Goal: Task Accomplishment & Management: Manage account settings

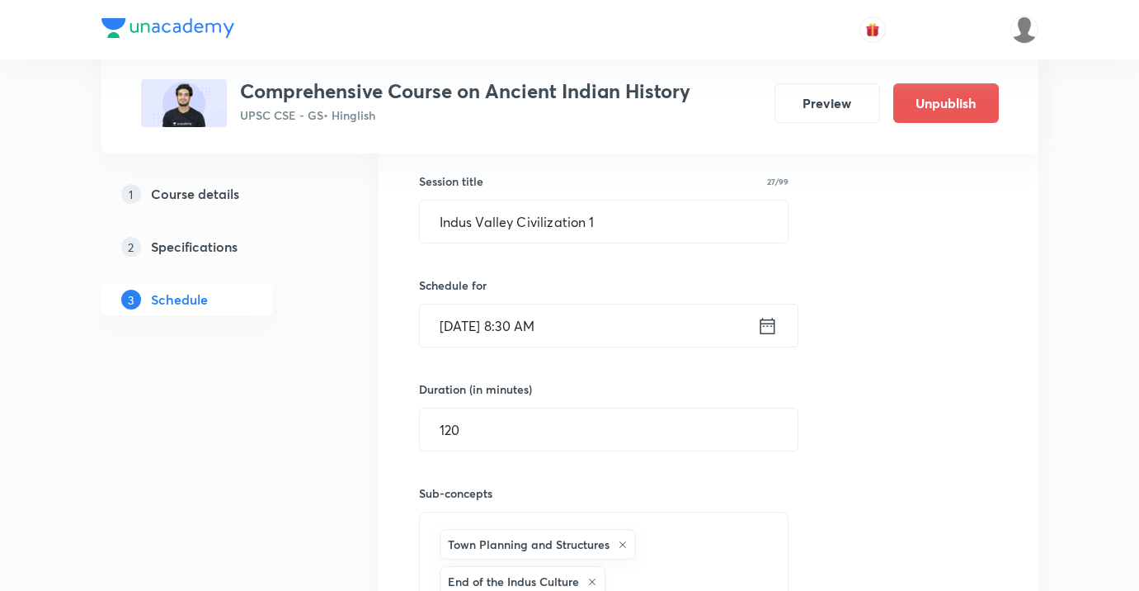
scroll to position [784, 0]
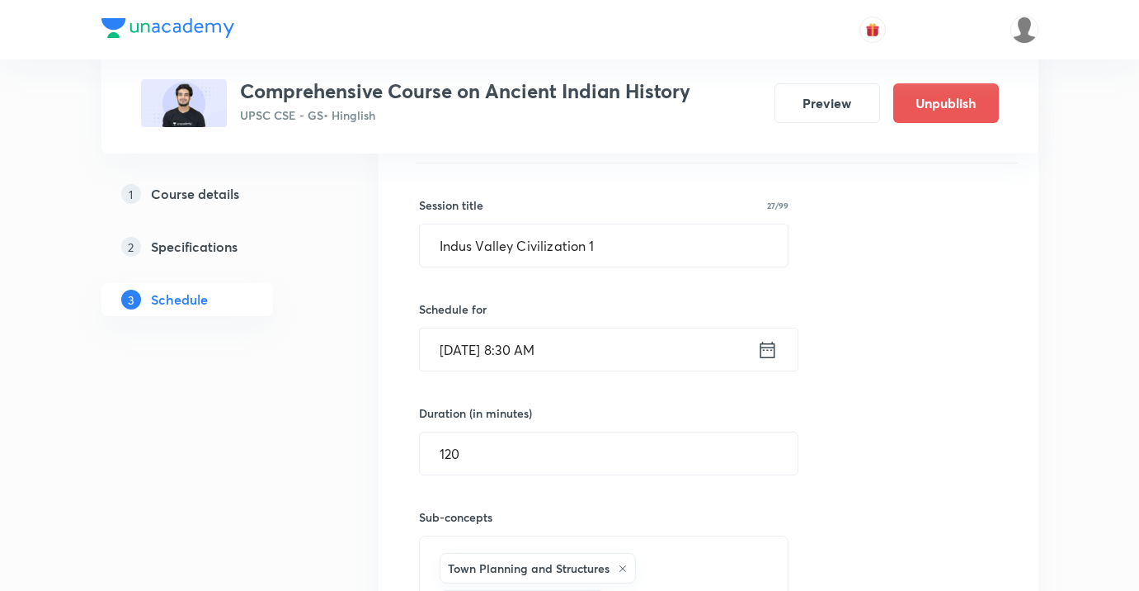
click at [530, 344] on input "[DATE] 8:30 AM" at bounding box center [588, 349] width 337 height 42
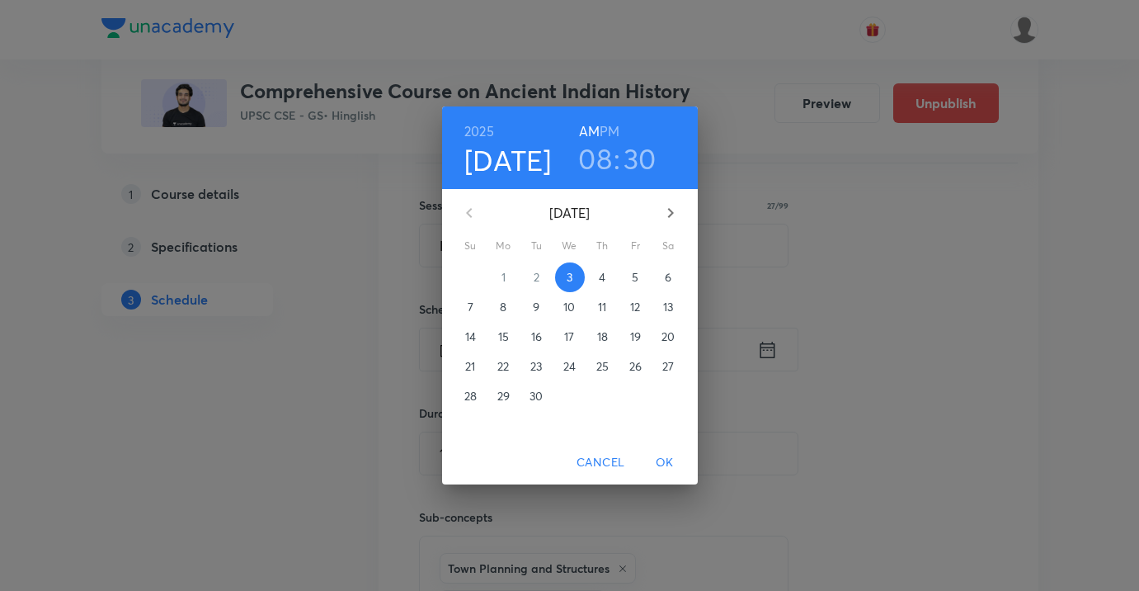
click at [592, 169] on h3 "08" at bounding box center [595, 158] width 34 height 35
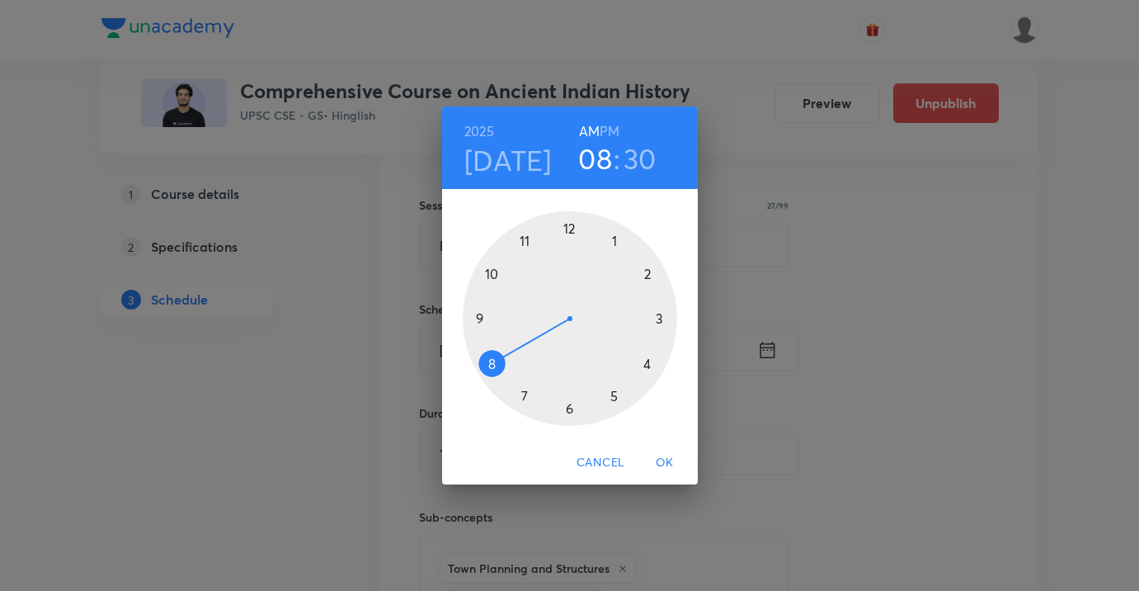
click at [646, 273] on div at bounding box center [570, 318] width 214 height 214
click at [572, 228] on div at bounding box center [570, 318] width 214 height 214
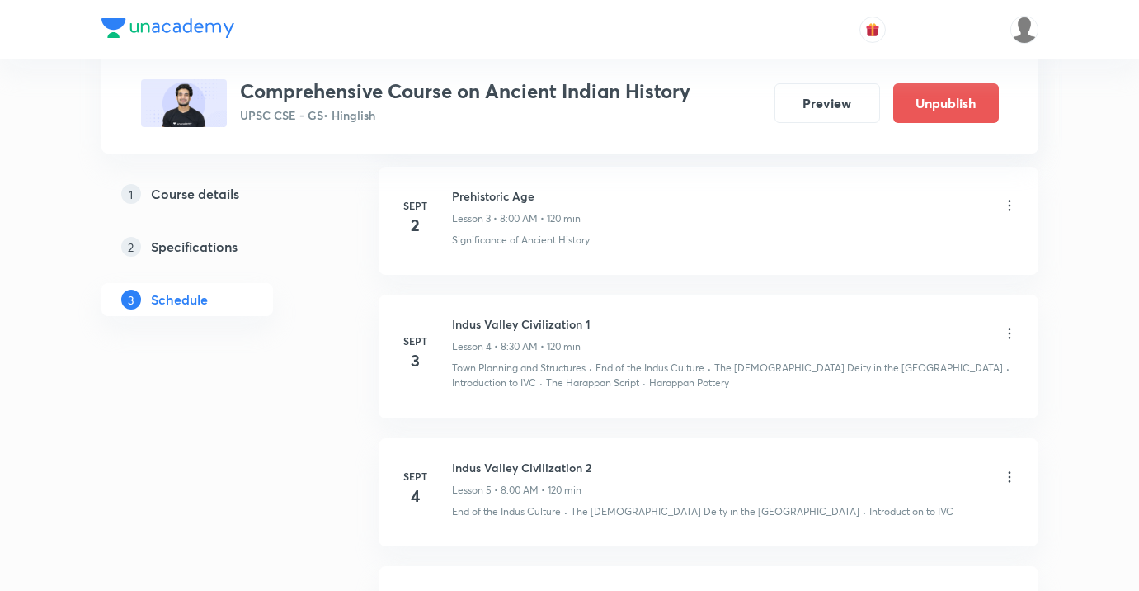
scroll to position [1204, 0]
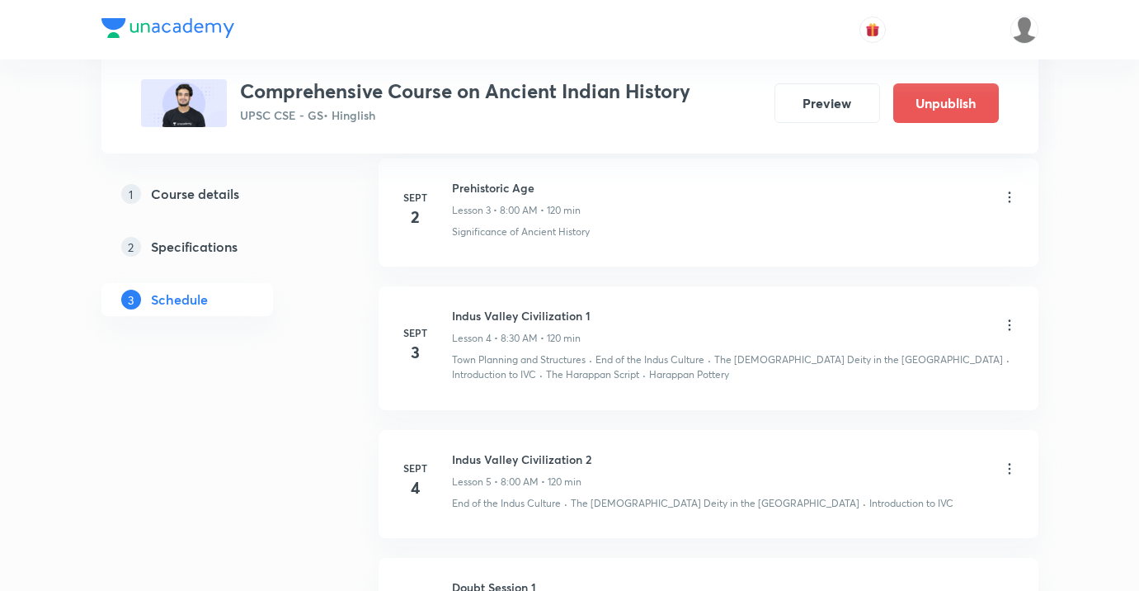
click at [1012, 333] on div at bounding box center [1009, 326] width 16 height 19
click at [1008, 325] on icon at bounding box center [1009, 324] width 2 height 11
click at [891, 370] on li "Edit" at bounding box center [926, 366] width 181 height 31
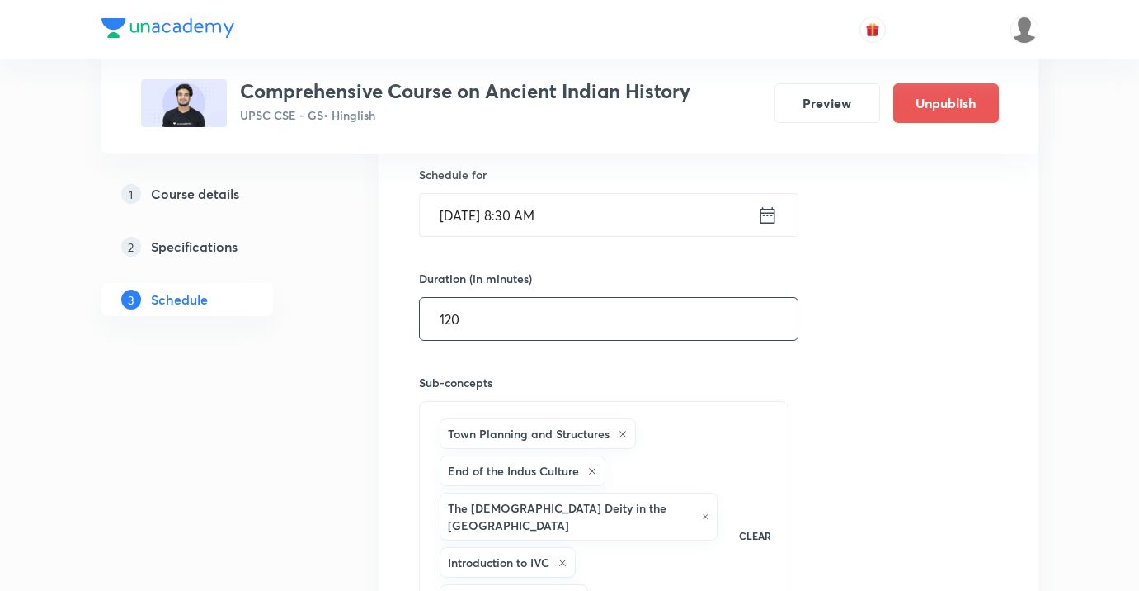
scroll to position [885, 0]
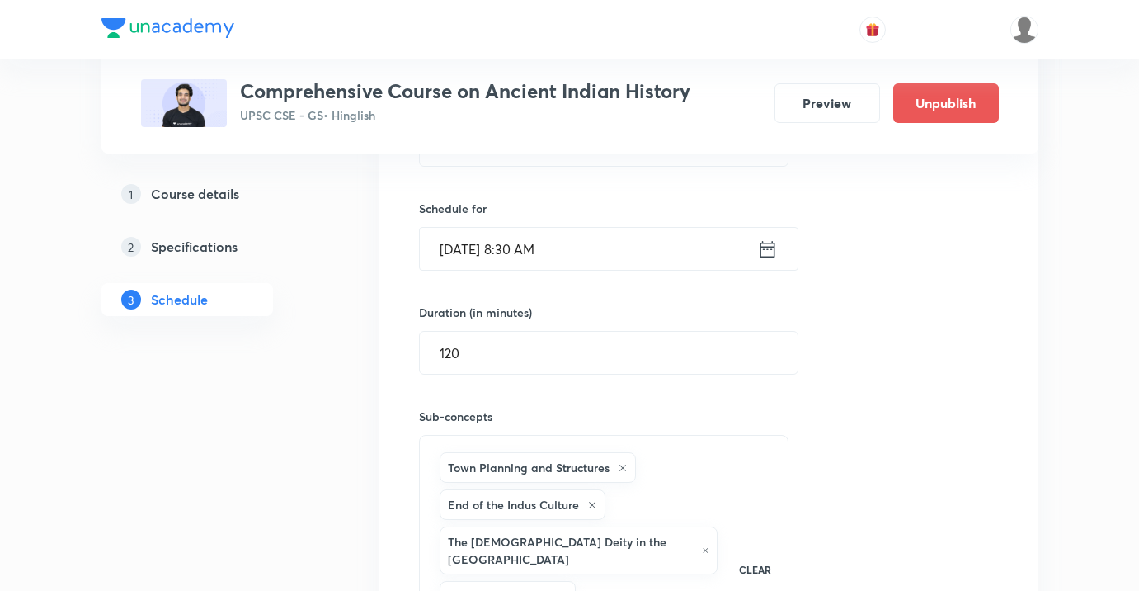
click at [623, 253] on input "[DATE] 8:30 AM" at bounding box center [588, 249] width 337 height 42
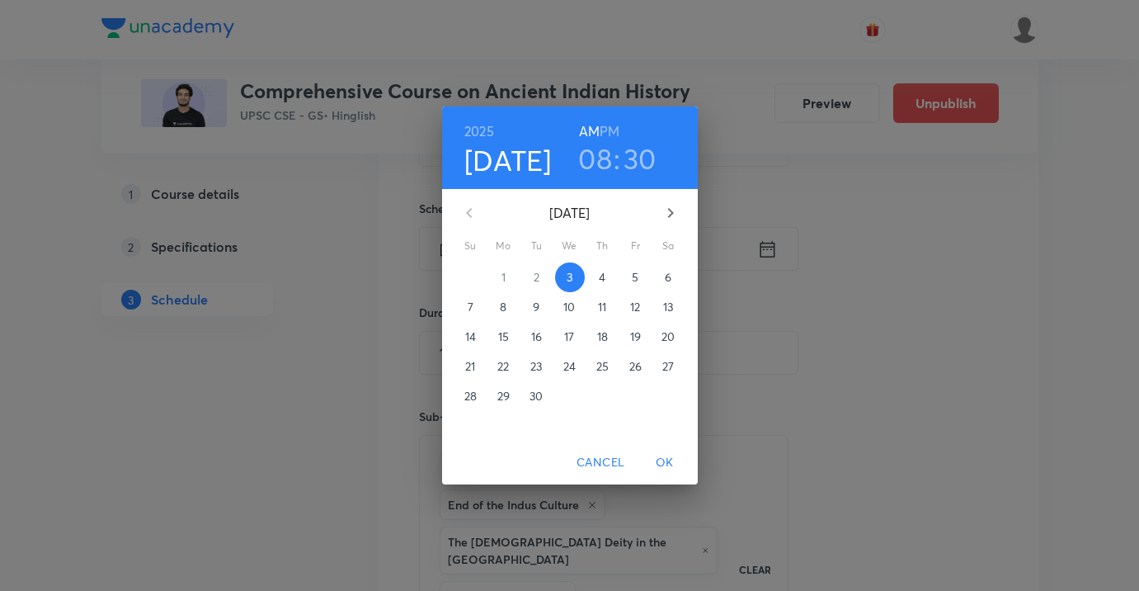
click at [607, 175] on h3 "08" at bounding box center [595, 158] width 34 height 35
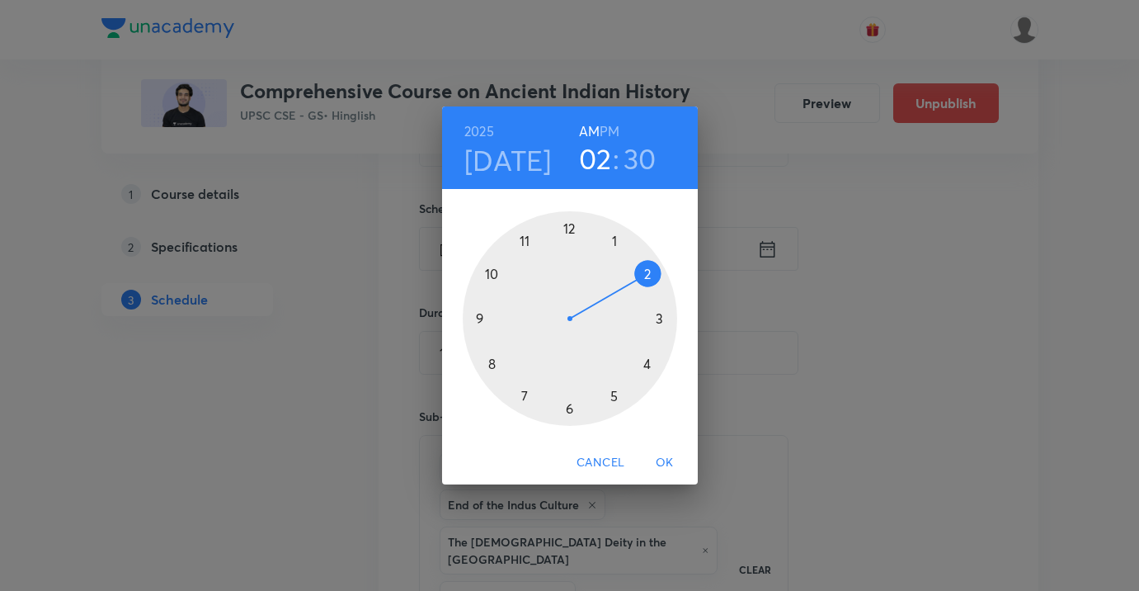
click at [651, 274] on div at bounding box center [570, 318] width 214 height 214
click at [570, 225] on div at bounding box center [570, 318] width 214 height 214
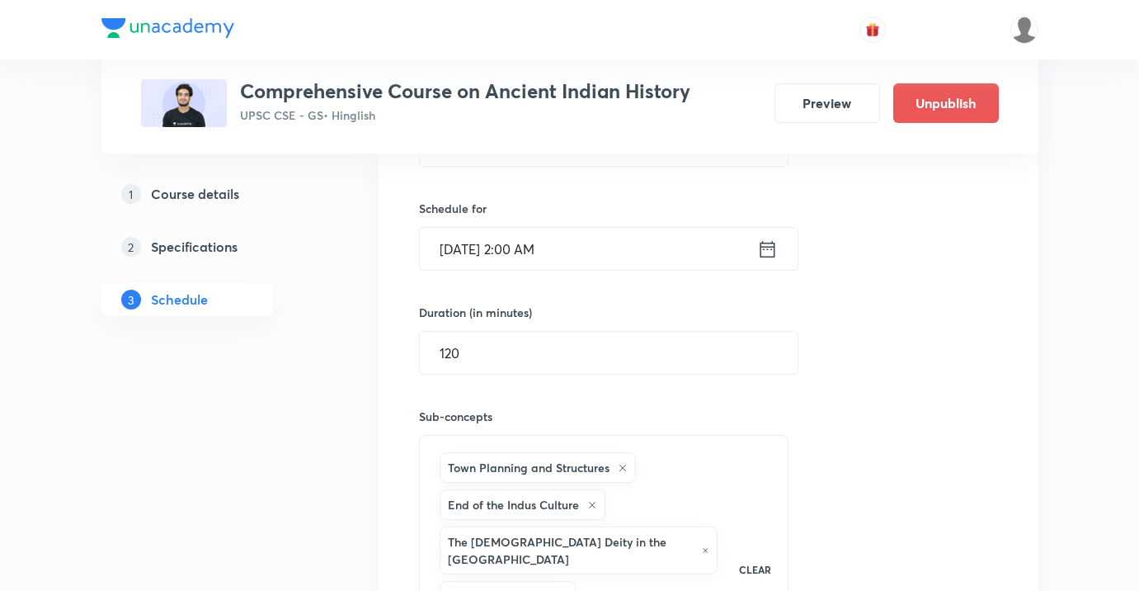
click at [582, 242] on input "[DATE] 2:00 AM" at bounding box center [588, 249] width 337 height 42
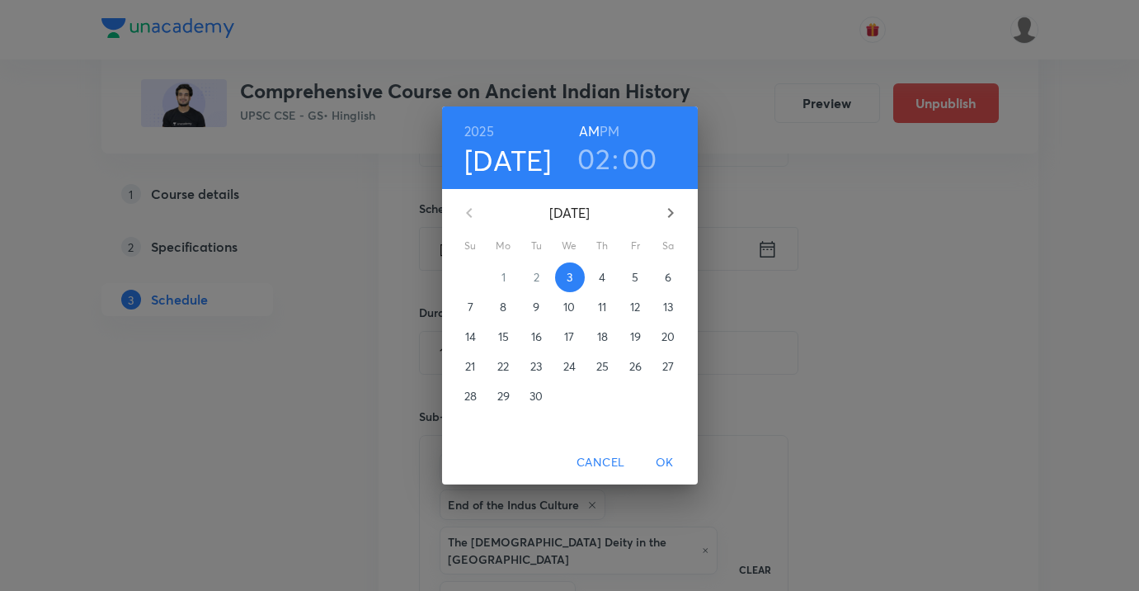
click at [605, 134] on h6 "PM" at bounding box center [610, 131] width 20 height 23
click at [669, 457] on span "OK" at bounding box center [665, 462] width 40 height 21
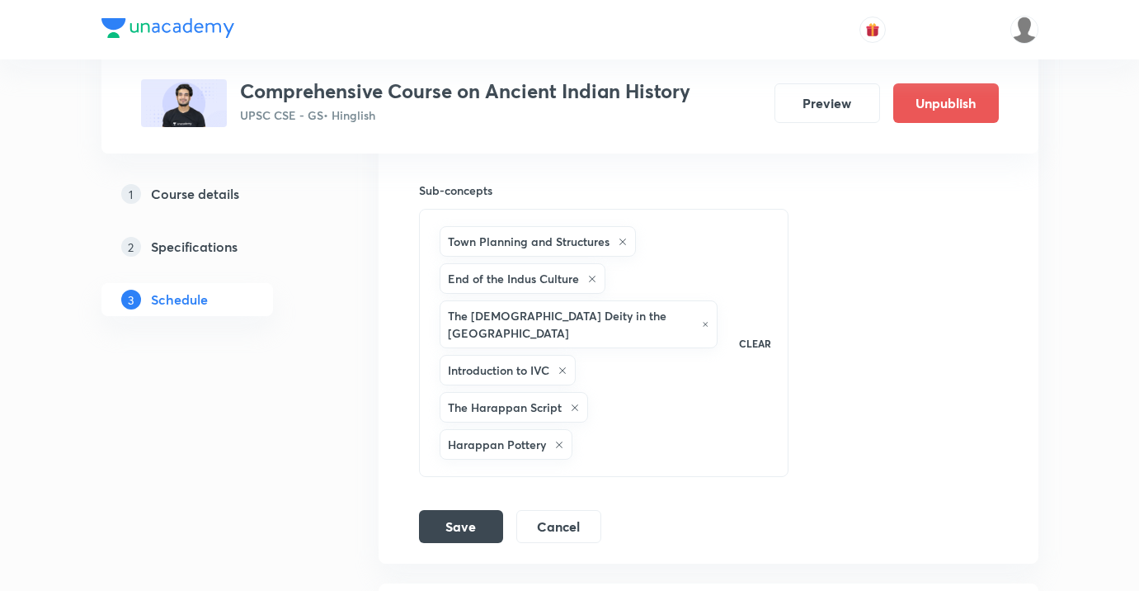
scroll to position [1123, 0]
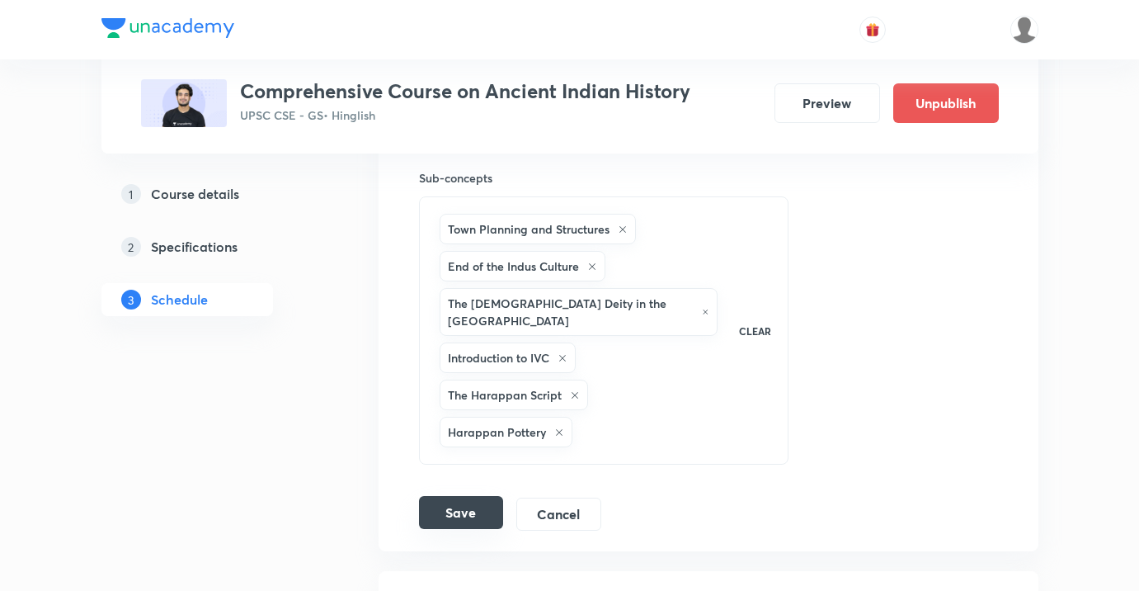
click at [488, 504] on button "Save" at bounding box center [461, 512] width 84 height 33
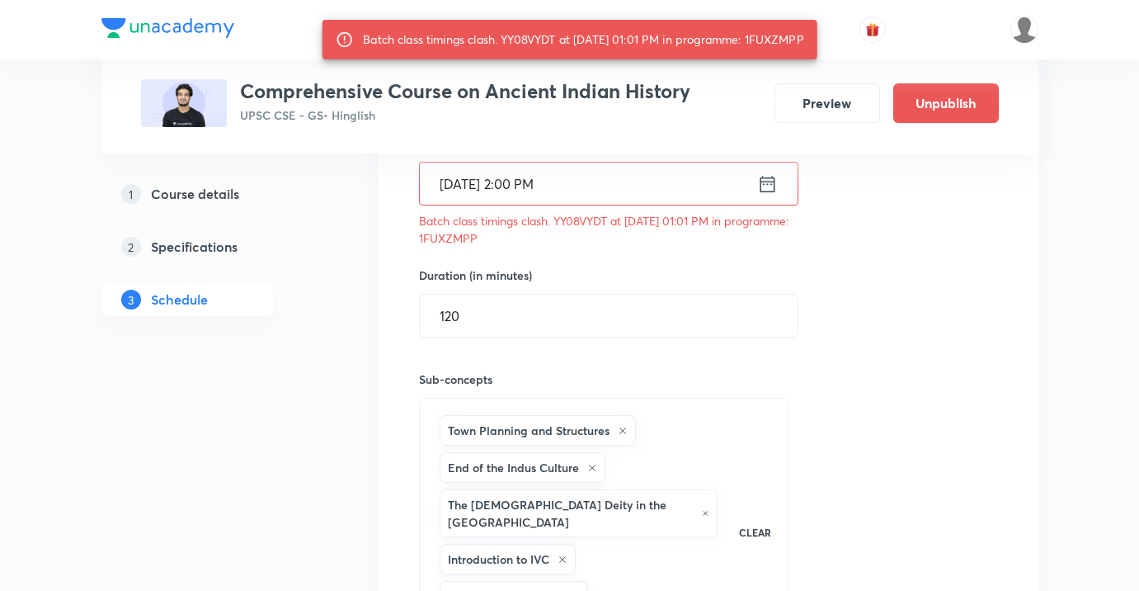
scroll to position [925, 0]
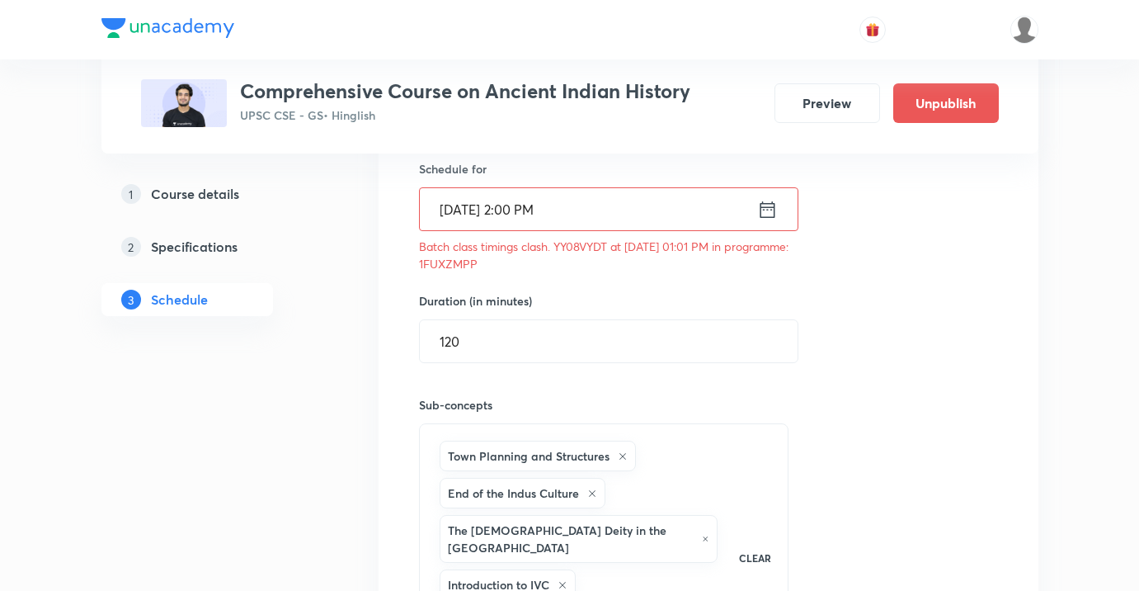
click at [590, 219] on input "[DATE] 2:00 PM" at bounding box center [588, 209] width 337 height 42
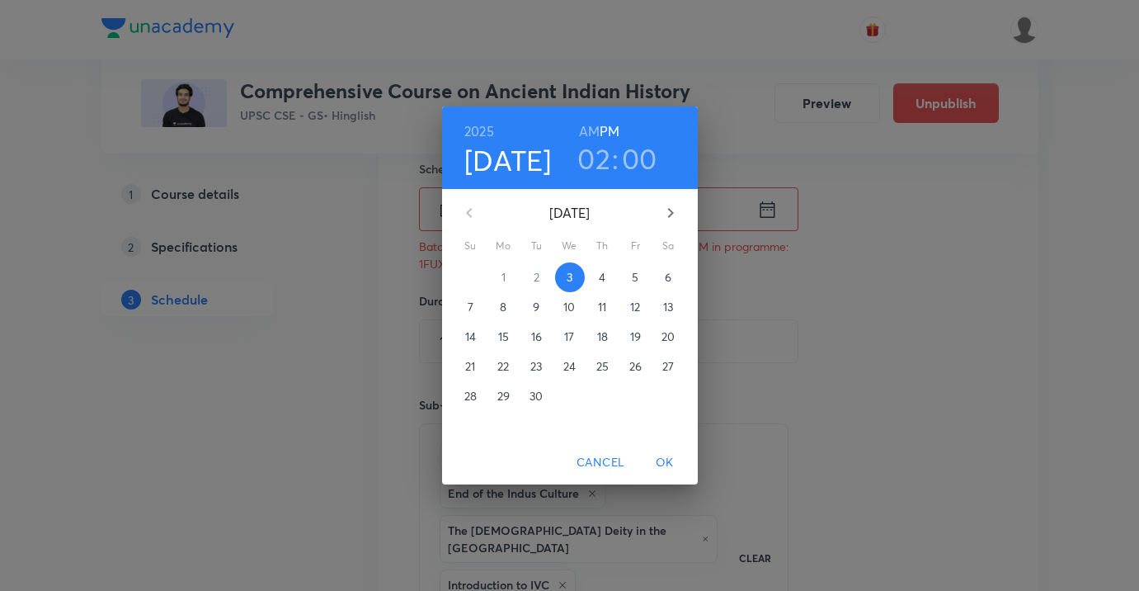
click at [595, 165] on h3 "02" at bounding box center [593, 158] width 33 height 35
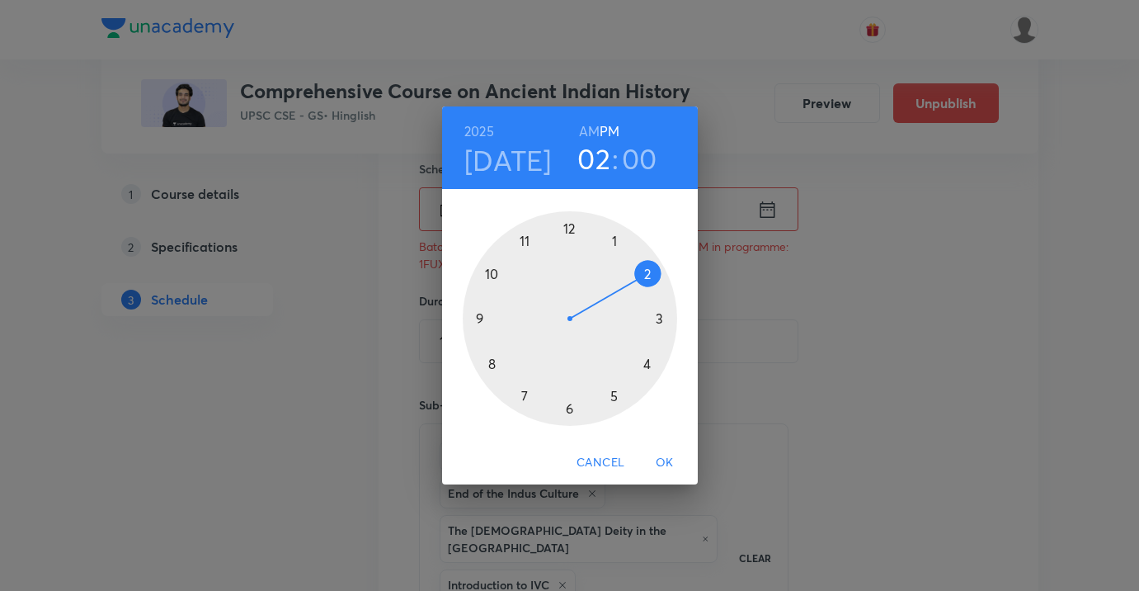
click at [656, 313] on div at bounding box center [570, 318] width 214 height 214
click at [671, 463] on span "OK" at bounding box center [665, 462] width 40 height 21
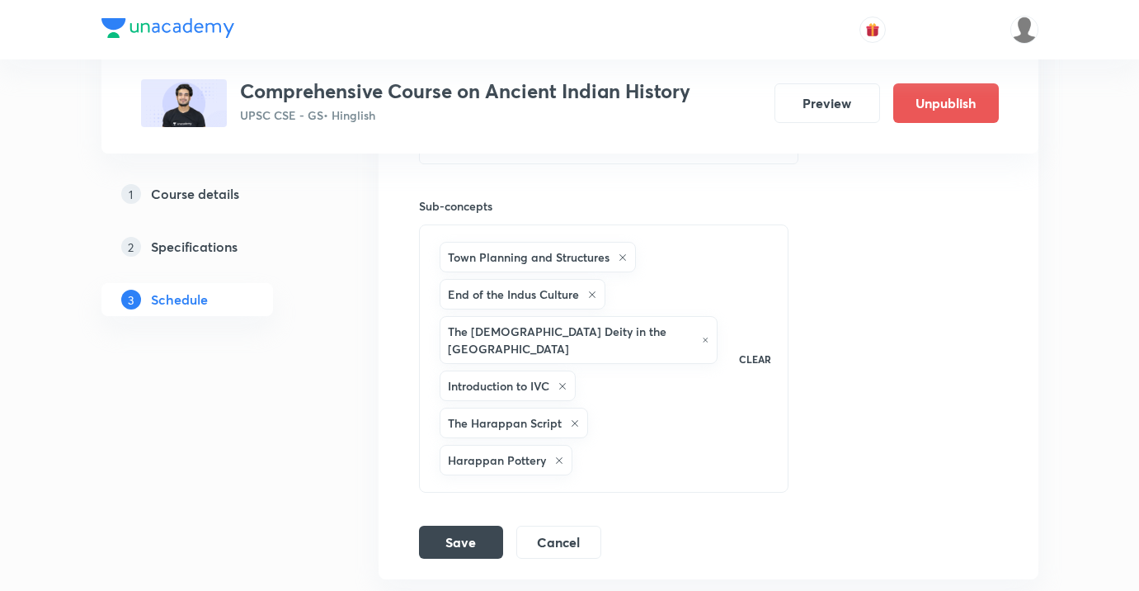
scroll to position [1137, 0]
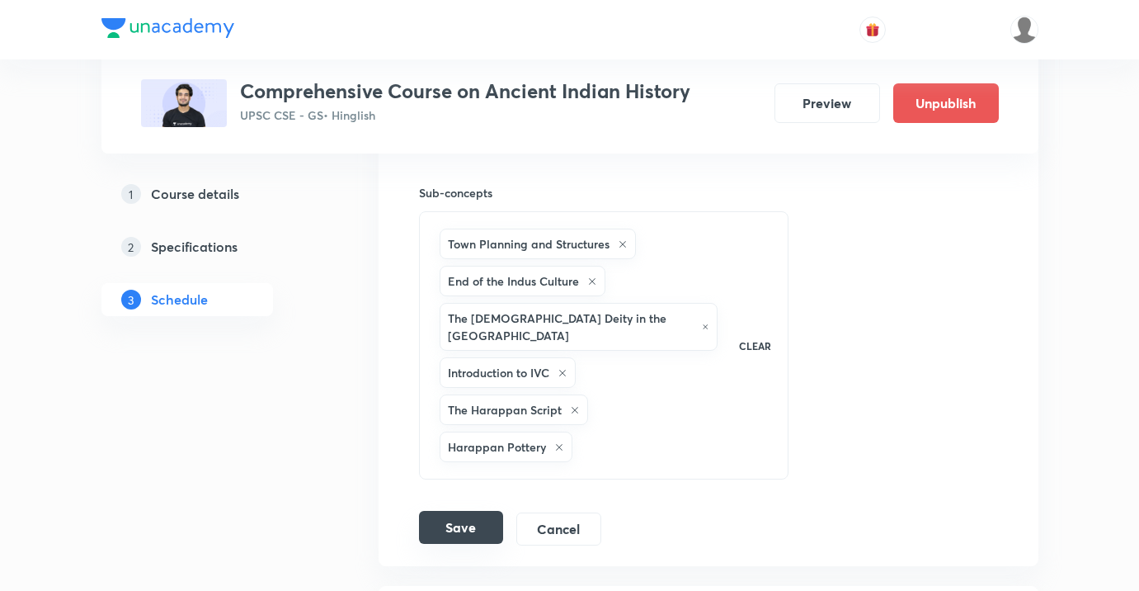
click at [466, 516] on button "Save" at bounding box center [461, 527] width 84 height 33
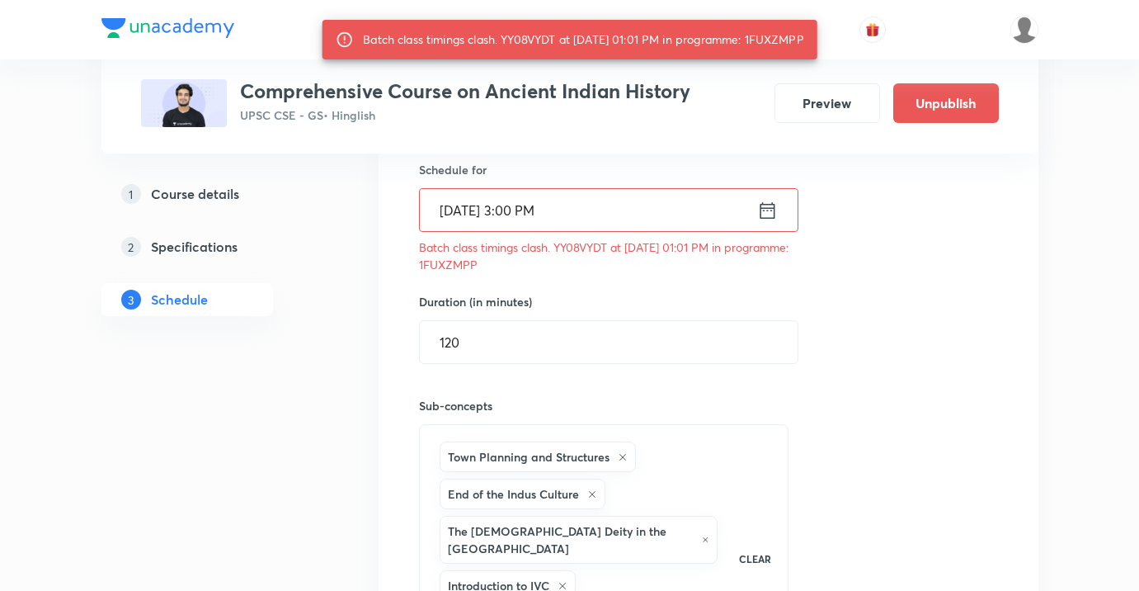
scroll to position [904, 0]
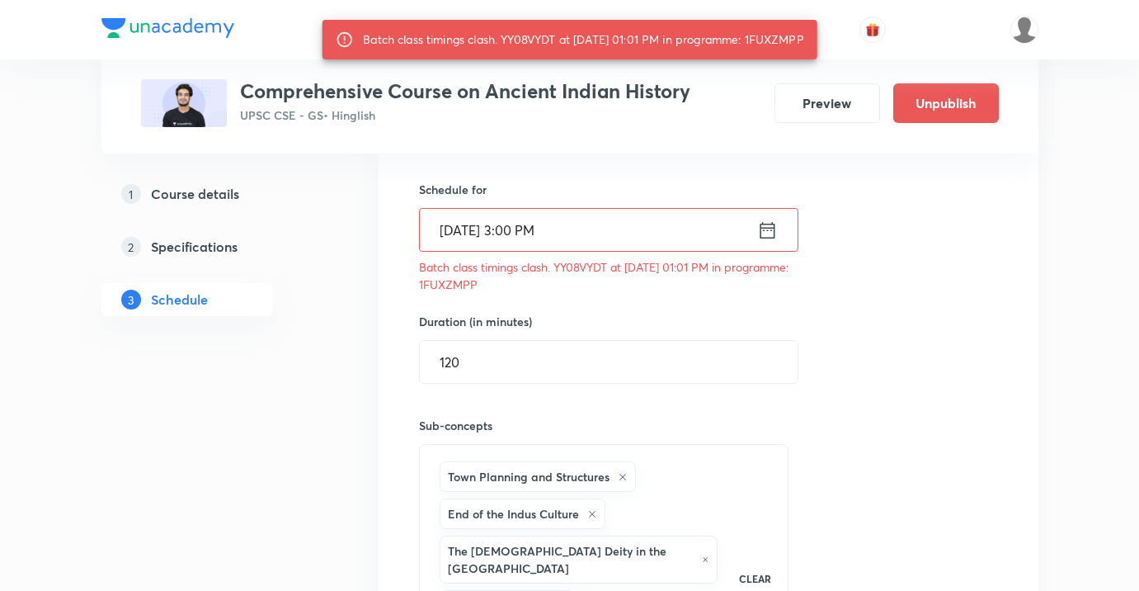
click at [581, 250] on input "[DATE] 3:00 PM" at bounding box center [588, 230] width 337 height 42
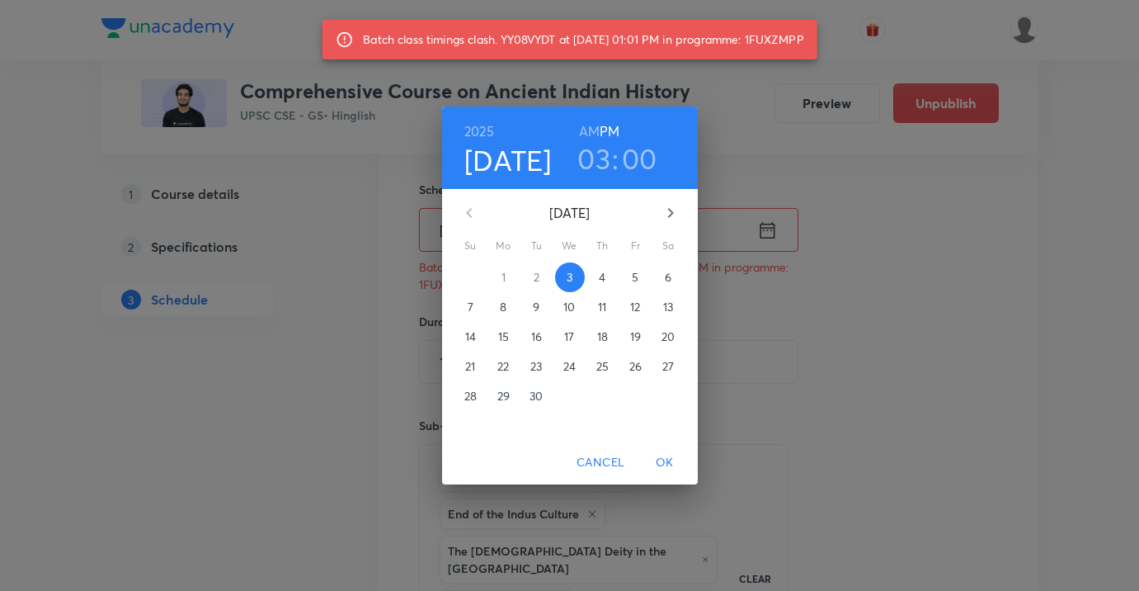
click at [625, 155] on h3 "00" at bounding box center [639, 158] width 35 height 35
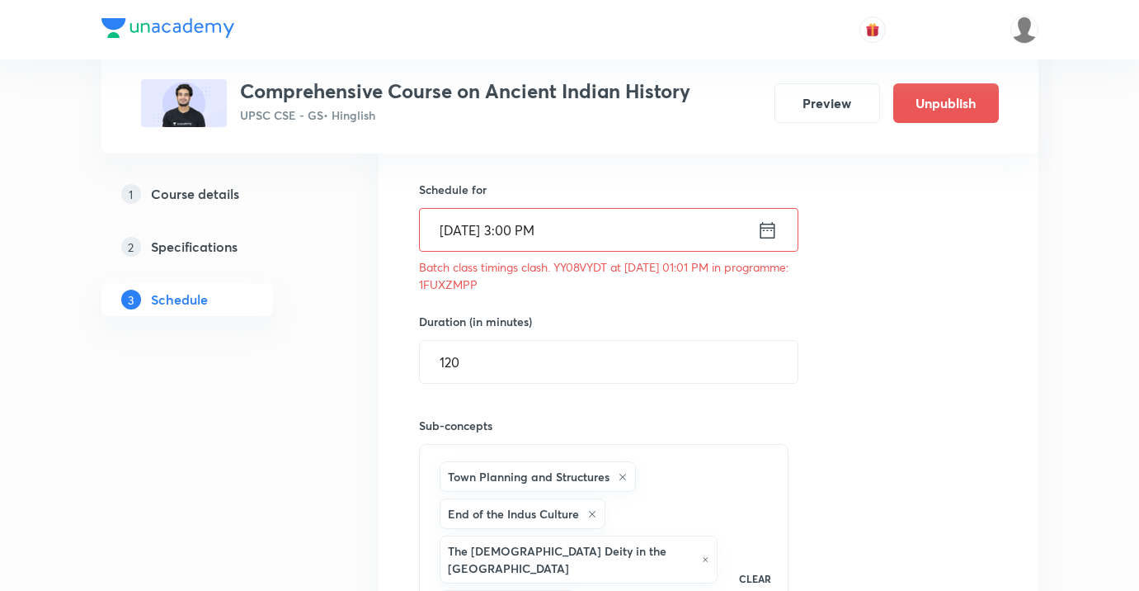
click at [580, 224] on input "[DATE] 3:00 PM" at bounding box center [588, 230] width 337 height 42
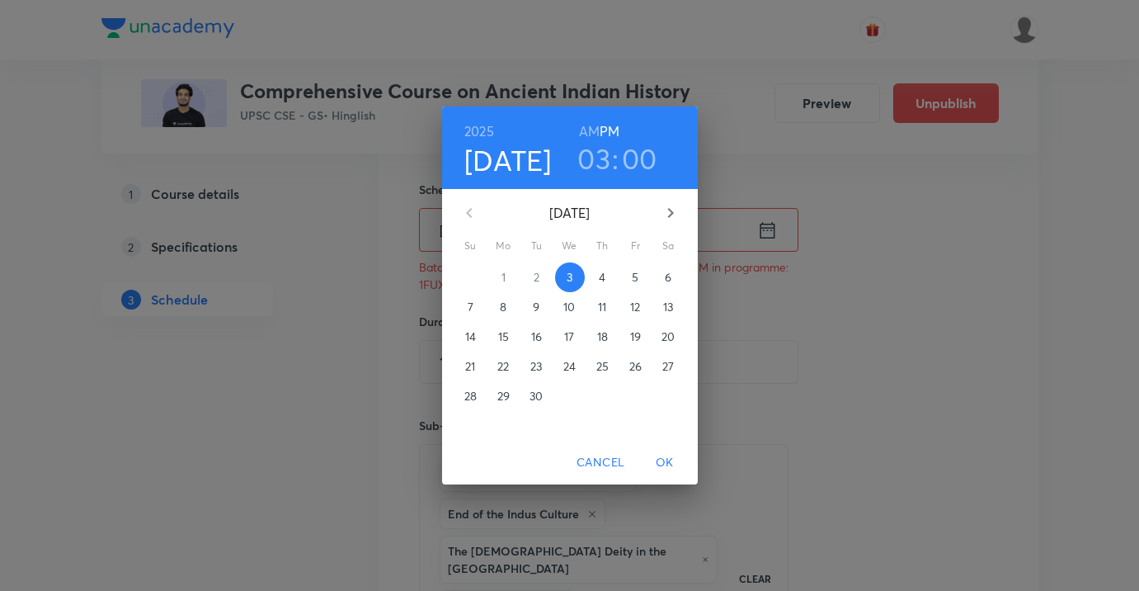
click at [641, 156] on h3 "00" at bounding box center [639, 158] width 35 height 35
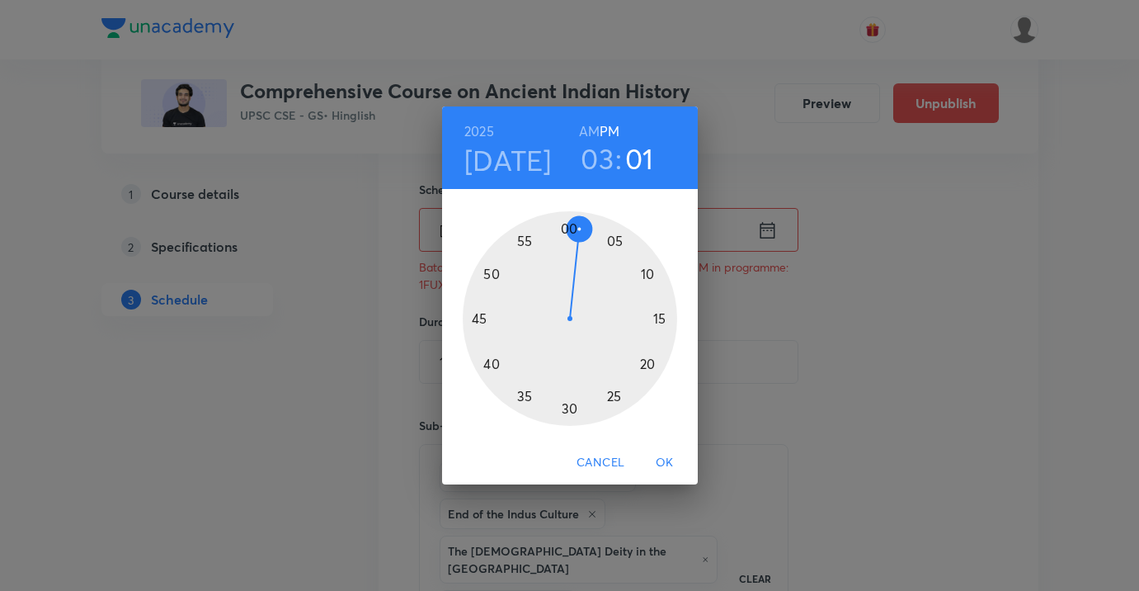
click at [582, 229] on div at bounding box center [570, 318] width 214 height 214
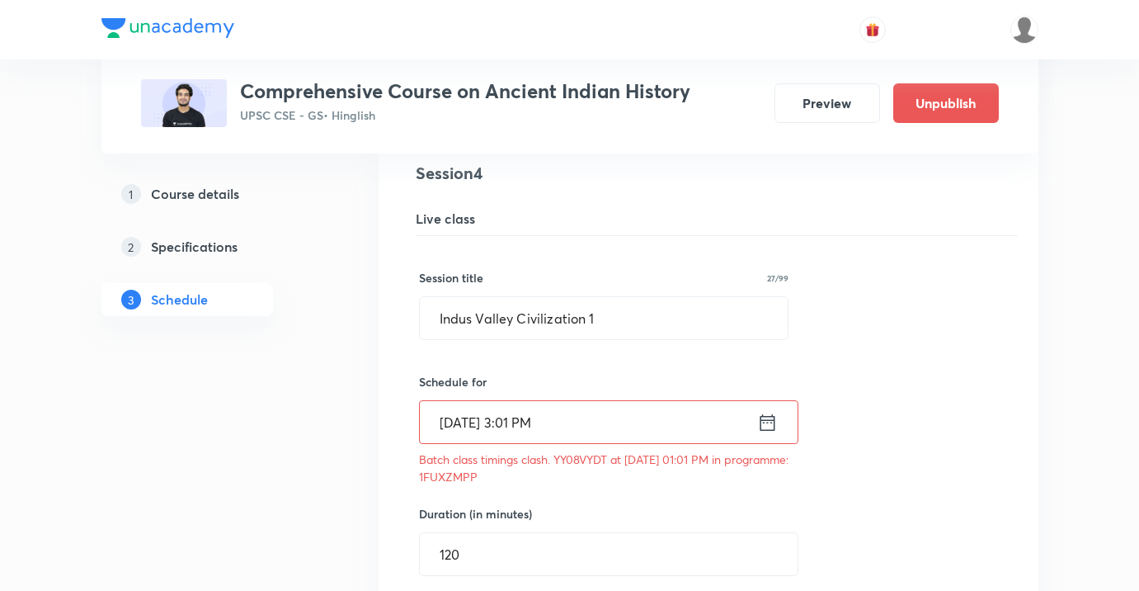
scroll to position [649, 0]
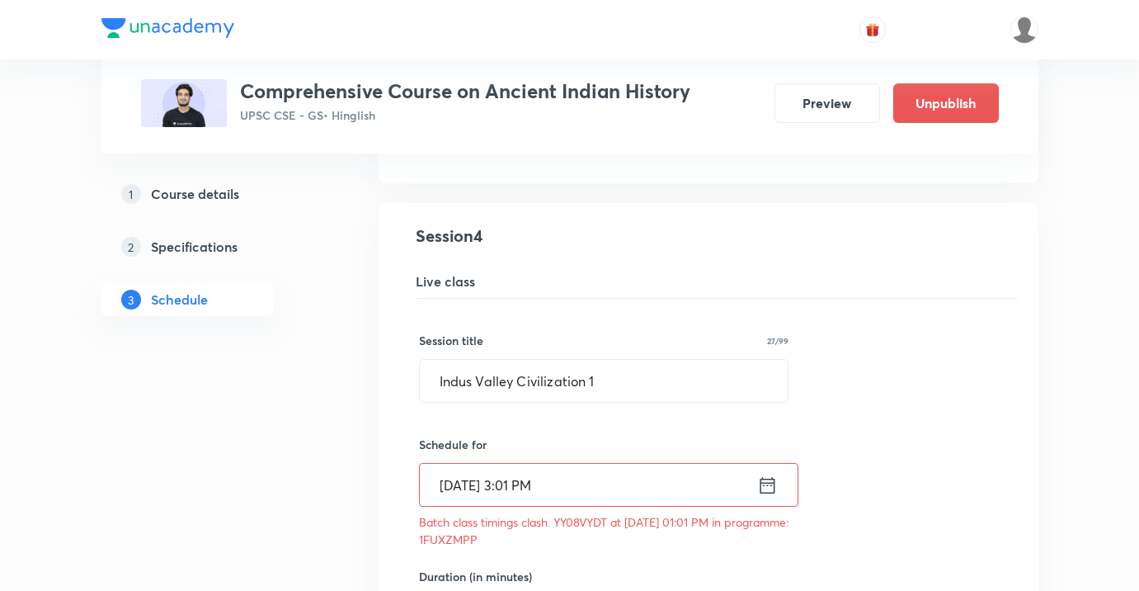
click at [590, 478] on input "[DATE] 3:01 PM" at bounding box center [588, 485] width 337 height 42
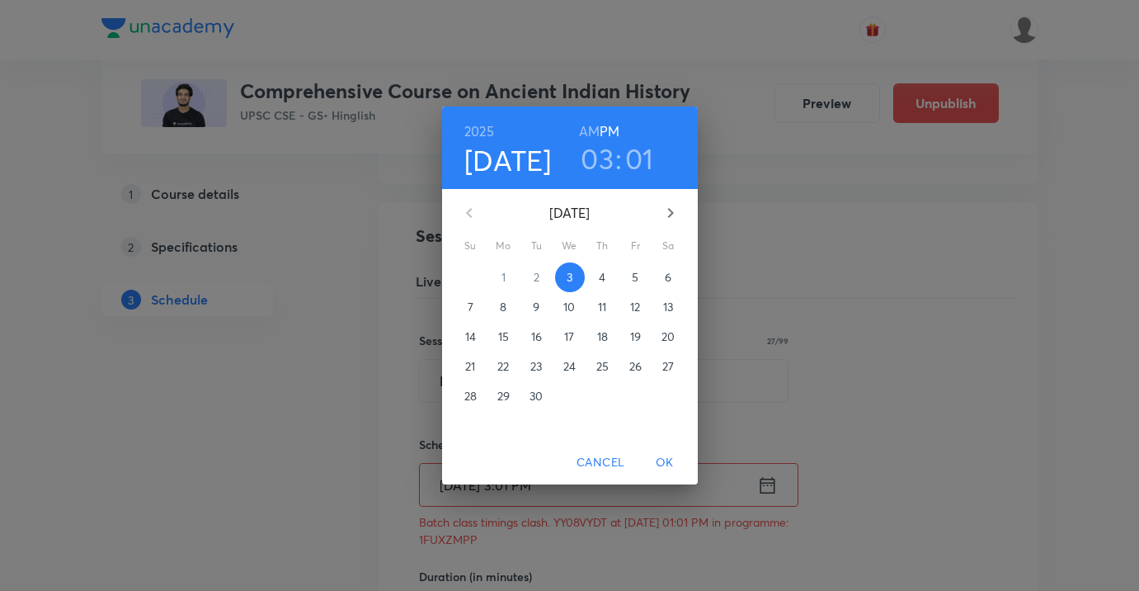
click at [630, 169] on h3 "01" at bounding box center [639, 158] width 29 height 35
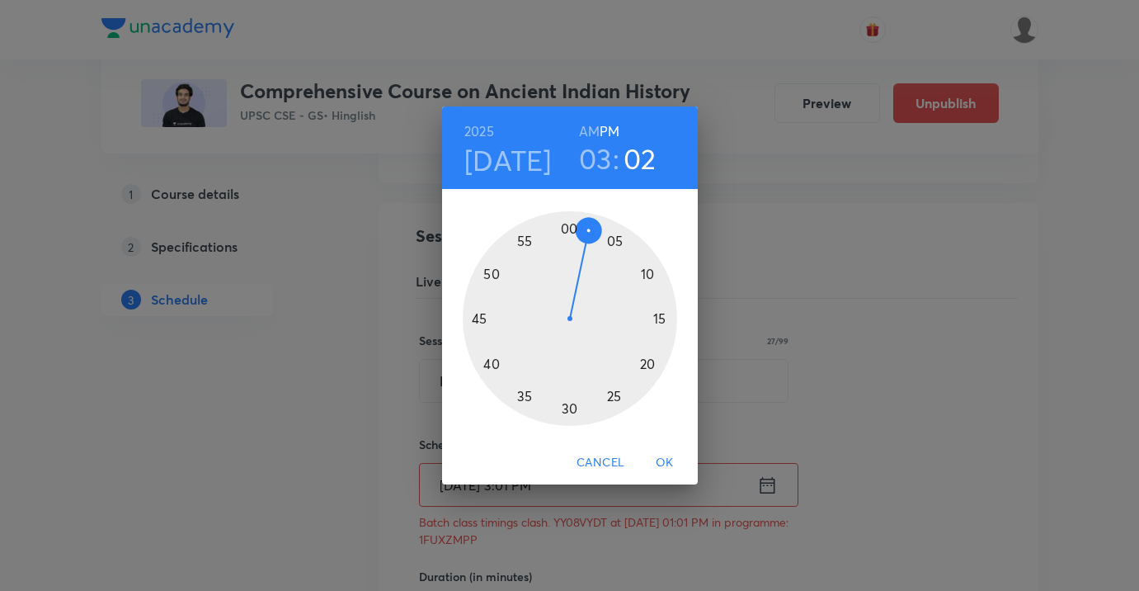
drag, startPoint x: 580, startPoint y: 228, endPoint x: 591, endPoint y: 227, distance: 10.8
click at [591, 227] on div at bounding box center [570, 318] width 214 height 214
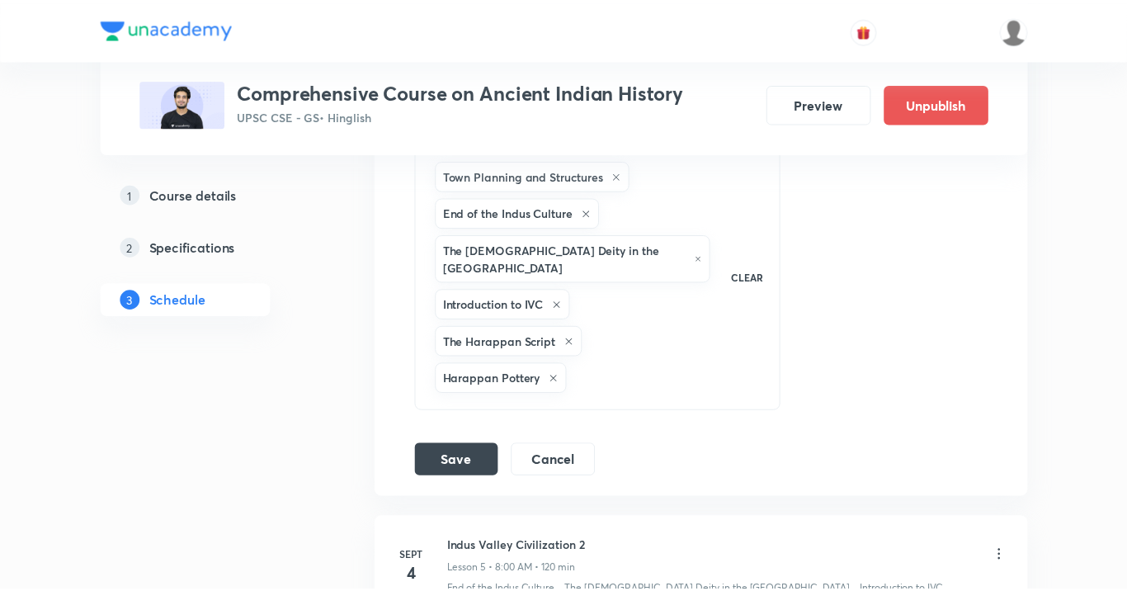
scroll to position [1257, 0]
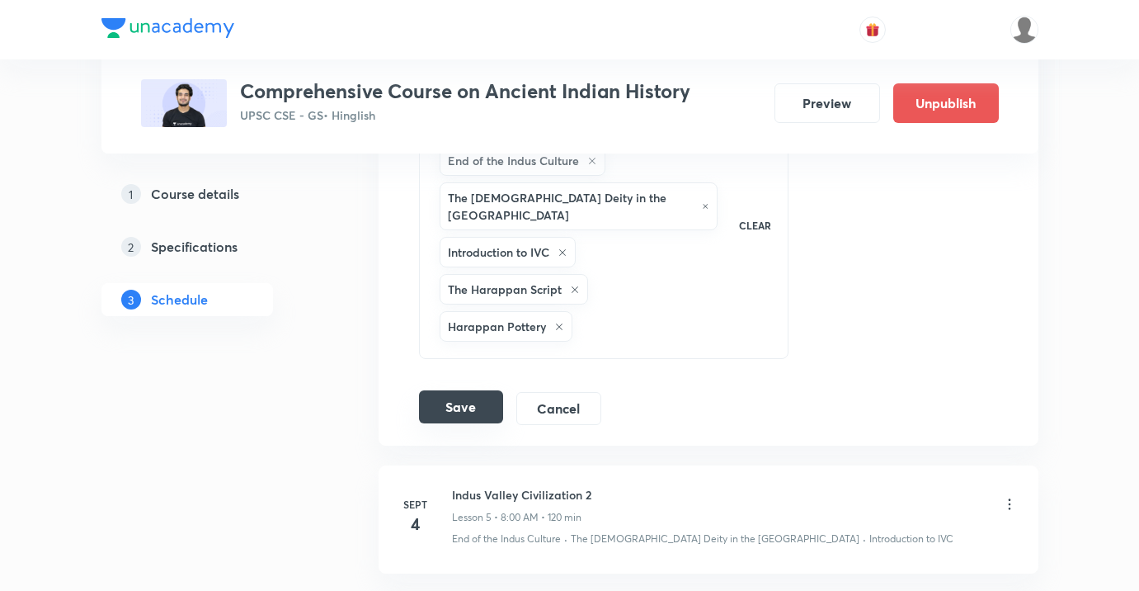
click at [481, 393] on button "Save" at bounding box center [461, 406] width 84 height 33
